Goal: Information Seeking & Learning: Learn about a topic

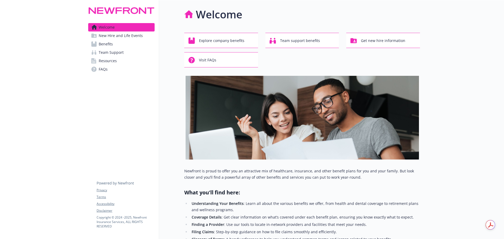
click at [105, 44] on span "Benefits" at bounding box center [106, 44] width 14 height 8
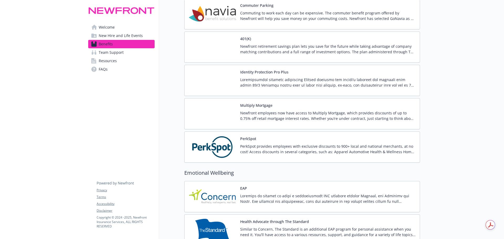
scroll to position [1051, 0]
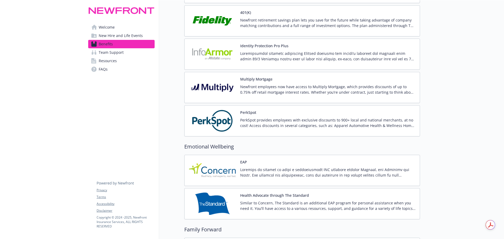
click at [277, 87] on p "Newfront employees now have access to Multiply Mortgage, which provides discoun…" at bounding box center [327, 89] width 175 height 11
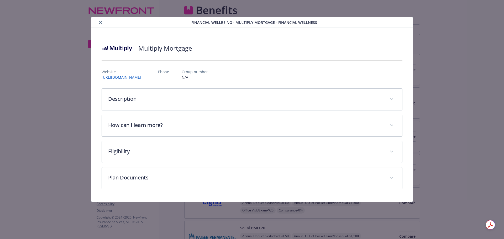
scroll to position [1051, 0]
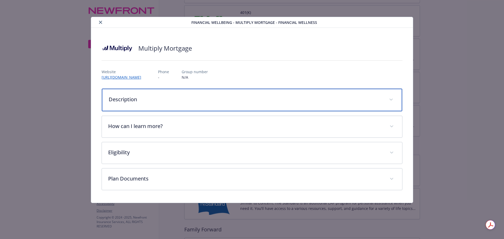
click at [391, 99] on icon "details for plan Financial Wellbeing - Multiply Mortgage - Financial Wellness" at bounding box center [391, 100] width 3 height 2
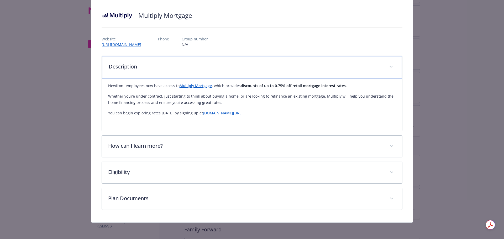
scroll to position [33, 0]
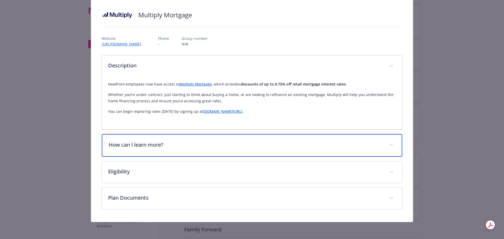
click at [390, 145] on span "details for plan Financial Wellbeing - Multiply Mortgage - Financial Wellness" at bounding box center [391, 145] width 8 height 8
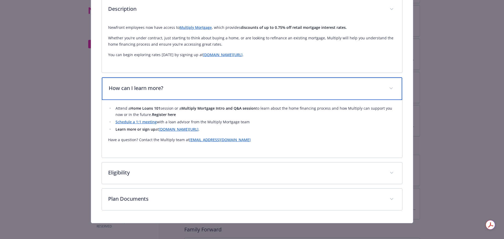
scroll to position [91, 0]
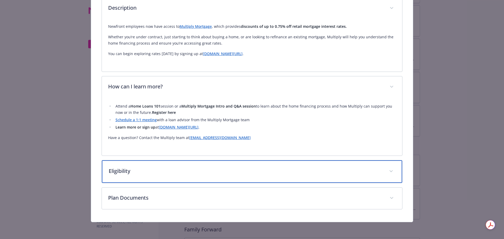
click at [390, 170] on span "details for plan Financial Wellbeing - Multiply Mortgage - Financial Wellness" at bounding box center [391, 171] width 8 height 8
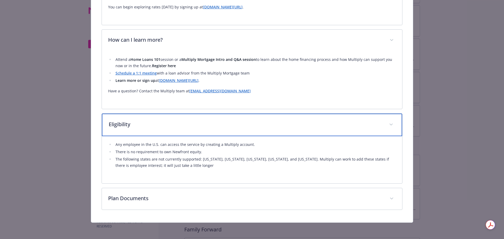
scroll to position [138, 0]
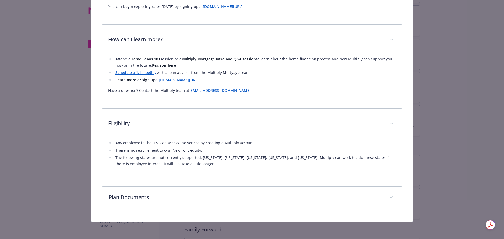
click at [391, 197] on span "details for plan Financial Wellbeing - Multiply Mortgage - Financial Wellness" at bounding box center [391, 198] width 8 height 8
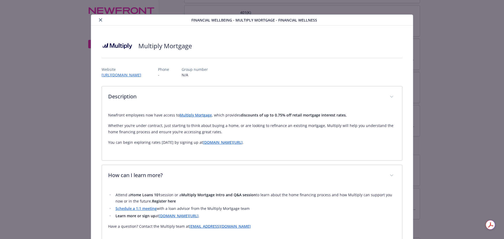
scroll to position [0, 0]
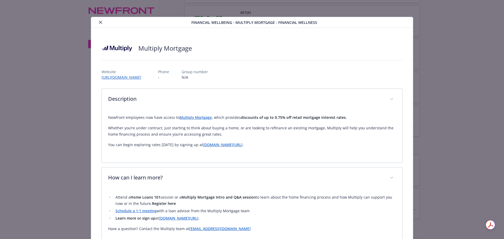
click at [99, 20] on button "close" at bounding box center [100, 22] width 6 height 6
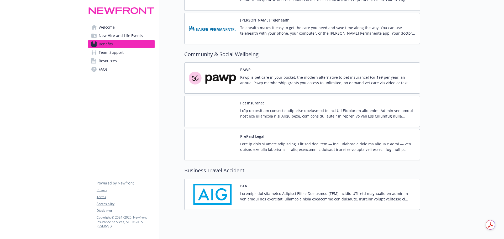
scroll to position [1405, 0]
